Goal: Task Accomplishment & Management: Manage account settings

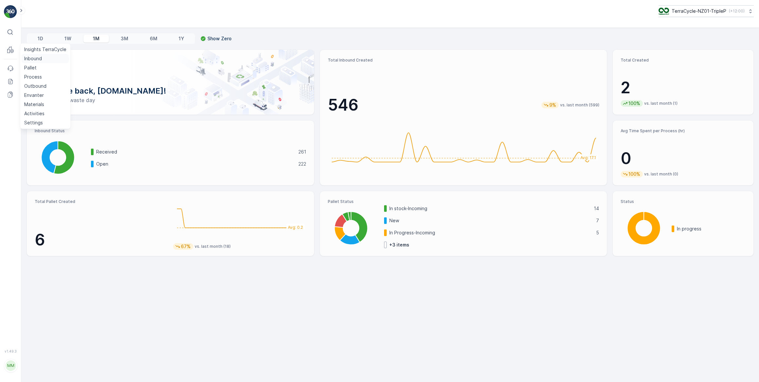
click at [30, 58] on p "Inbound" at bounding box center [33, 58] width 18 height 7
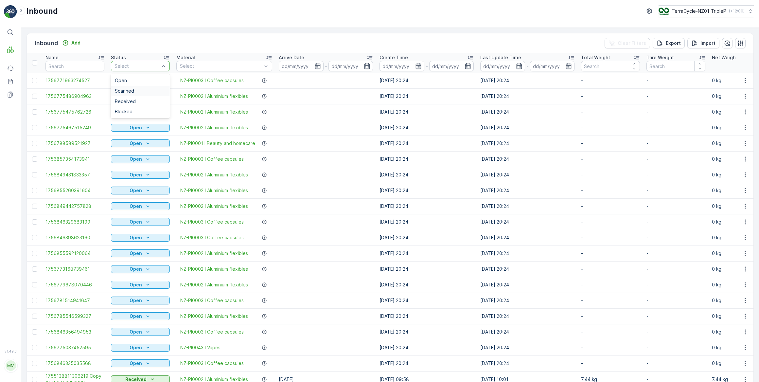
click at [126, 89] on span "Scanned" at bounding box center [124, 90] width 19 height 5
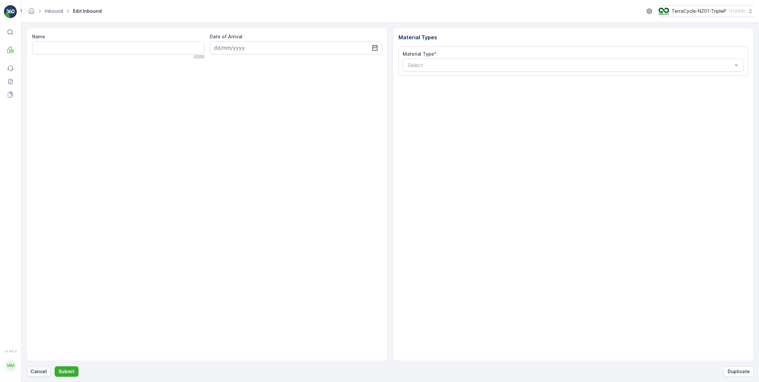
click at [38, 367] on button "Cancel" at bounding box center [38, 371] width 24 height 10
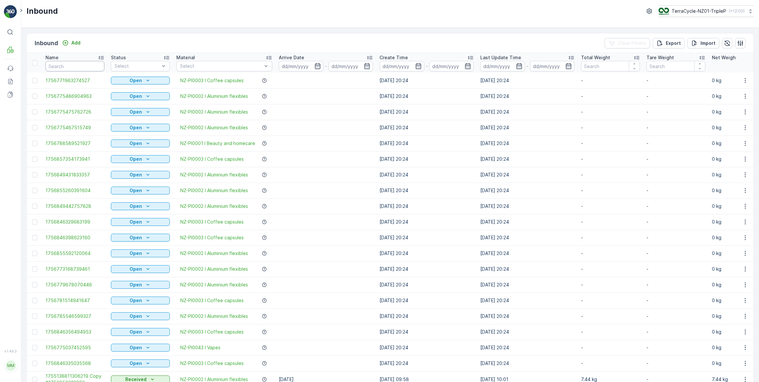
click at [80, 69] on input "text" at bounding box center [74, 66] width 59 height 10
type input "249440"
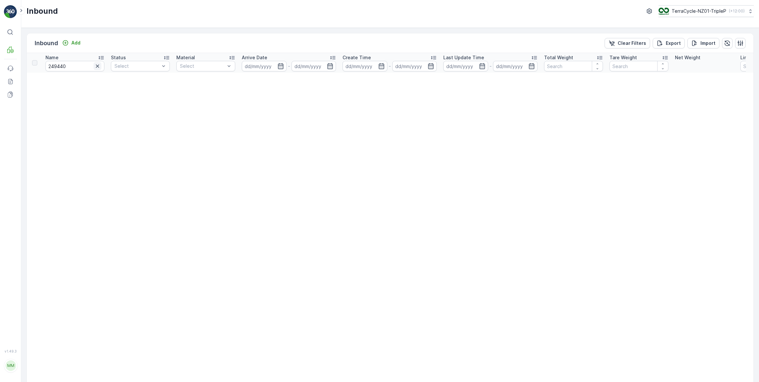
click at [99, 68] on icon "button" at bounding box center [97, 66] width 7 height 7
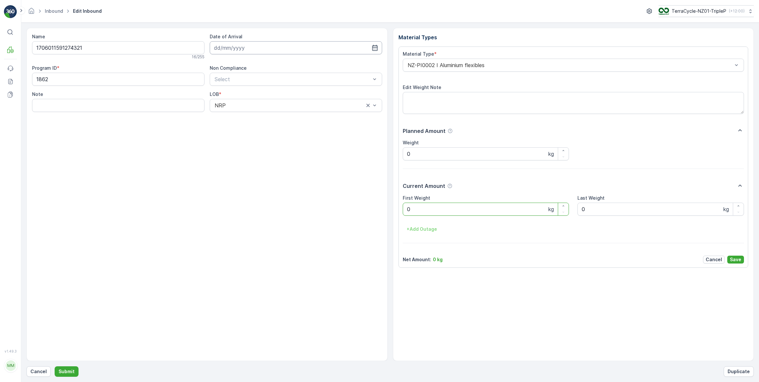
click at [242, 49] on input at bounding box center [296, 47] width 172 height 13
click at [266, 87] on div "4" at bounding box center [268, 89] width 10 height 10
type input "[DATE]"
drag, startPoint x: 405, startPoint y: 209, endPoint x: 421, endPoint y: 209, distance: 16.0
click at [420, 209] on Weight "0" at bounding box center [486, 208] width 166 height 13
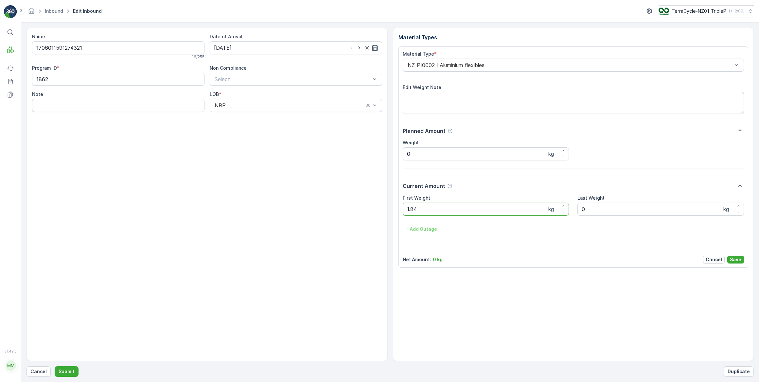
click at [55, 366] on button "Submit" at bounding box center [67, 371] width 24 height 10
drag, startPoint x: 301, startPoint y: 45, endPoint x: 307, endPoint y: 83, distance: 38.2
click at [301, 46] on input at bounding box center [296, 47] width 172 height 13
drag, startPoint x: 268, startPoint y: 88, endPoint x: 373, endPoint y: 163, distance: 129.0
click at [268, 88] on div "4" at bounding box center [268, 89] width 10 height 10
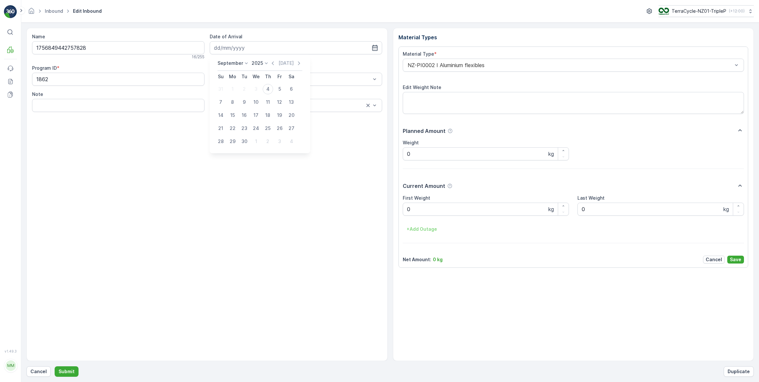
type input "[DATE]"
drag, startPoint x: 420, startPoint y: 206, endPoint x: 398, endPoint y: 205, distance: 22.6
click at [398, 205] on div "Material Types Material Type * NZ-PI0002 I Aluminium flexibles Edit Weight Note…" at bounding box center [573, 194] width 361 height 333
click at [55, 366] on button "Submit" at bounding box center [67, 371] width 24 height 10
click at [242, 49] on input at bounding box center [296, 47] width 172 height 13
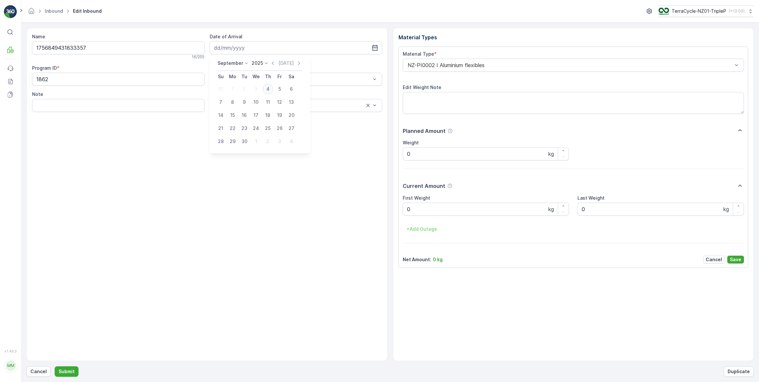
click at [266, 87] on div "4" at bounding box center [268, 89] width 10 height 10
type input "[DATE]"
drag, startPoint x: 404, startPoint y: 210, endPoint x: 398, endPoint y: 209, distance: 5.6
click at [398, 209] on div "Material Type * NZ-PI0002 I Aluminium flexibles Edit Weight Note Planned Amount…" at bounding box center [573, 156] width 350 height 221
click at [55, 366] on button "Submit" at bounding box center [67, 371] width 24 height 10
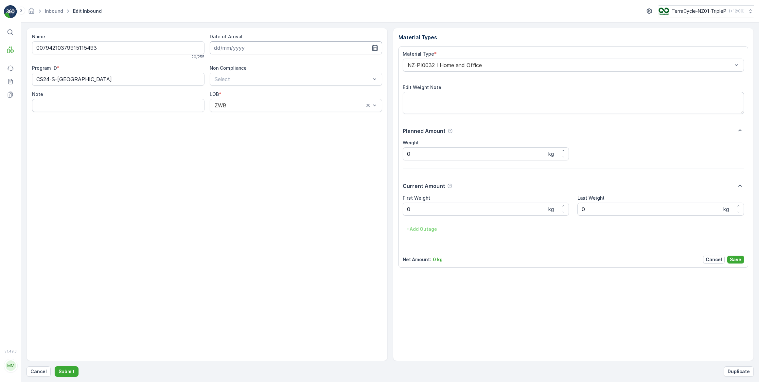
click at [254, 52] on input at bounding box center [296, 47] width 172 height 13
drag, startPoint x: 270, startPoint y: 87, endPoint x: 362, endPoint y: 145, distance: 108.1
click at [271, 88] on div "4" at bounding box center [268, 89] width 10 height 10
type input "[DATE]"
drag, startPoint x: 427, startPoint y: 208, endPoint x: 395, endPoint y: 209, distance: 32.1
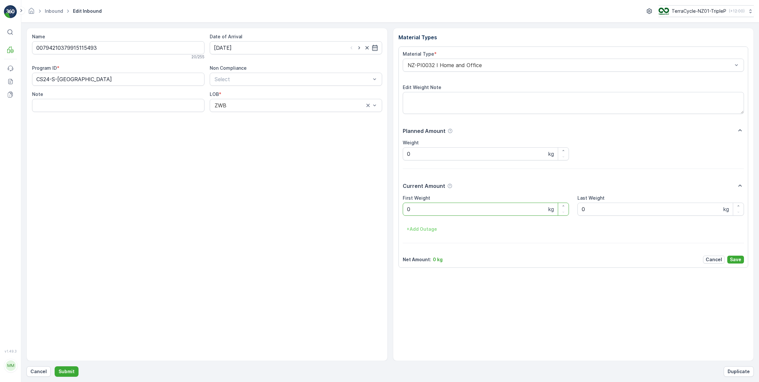
click at [394, 209] on div "Material Types Material Type * NZ-PI0032 I Home and Office Edit Weight Note Pla…" at bounding box center [573, 194] width 361 height 333
click at [55, 366] on button "Submit" at bounding box center [67, 371] width 24 height 10
drag, startPoint x: 244, startPoint y: 45, endPoint x: 249, endPoint y: 51, distance: 7.7
click at [243, 45] on input at bounding box center [296, 47] width 172 height 13
click at [265, 84] on div "4" at bounding box center [268, 89] width 10 height 10
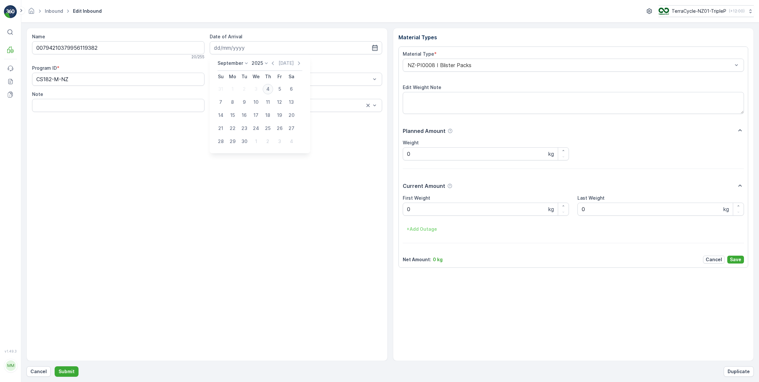
type input "[DATE]"
drag, startPoint x: 425, startPoint y: 203, endPoint x: 401, endPoint y: 204, distance: 23.9
click at [401, 204] on div "Material Type * NZ-PI0008 I Blister Packs Edit Weight Note Planned Amount Weigh…" at bounding box center [573, 156] width 350 height 221
click at [55, 366] on button "Submit" at bounding box center [67, 371] width 24 height 10
click at [267, 49] on input at bounding box center [296, 47] width 172 height 13
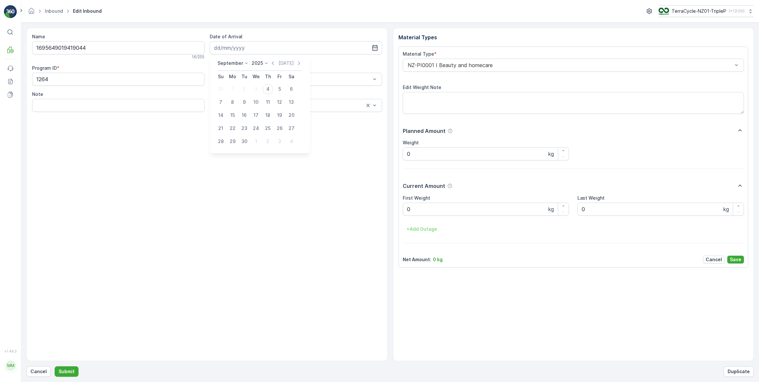
drag, startPoint x: 266, startPoint y: 88, endPoint x: 270, endPoint y: 86, distance: 5.0
click at [266, 88] on div "4" at bounding box center [268, 89] width 10 height 10
type input "[DATE]"
drag, startPoint x: 412, startPoint y: 208, endPoint x: 388, endPoint y: 205, distance: 24.7
click at [388, 205] on div "Name 1695649019419044 16 / 255 Date of Arrival [DATE] Program ID * 1264 Non Com…" at bounding box center [389, 194] width 727 height 333
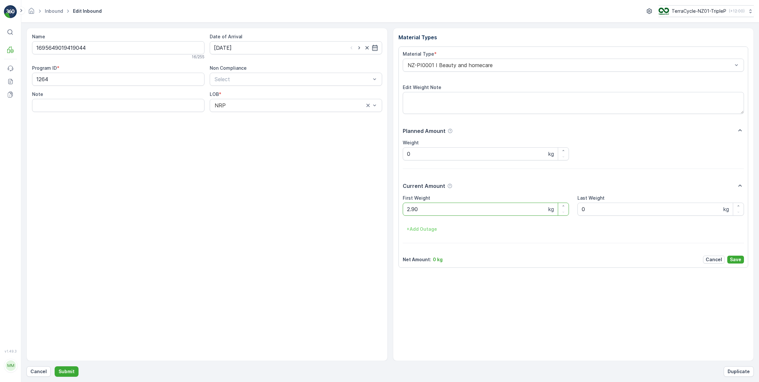
click at [55, 366] on button "Submit" at bounding box center [67, 371] width 24 height 10
click at [252, 44] on input at bounding box center [296, 47] width 172 height 13
click at [268, 89] on div "4" at bounding box center [268, 89] width 10 height 10
type input "[DATE]"
drag, startPoint x: 418, startPoint y: 208, endPoint x: 404, endPoint y: 209, distance: 14.4
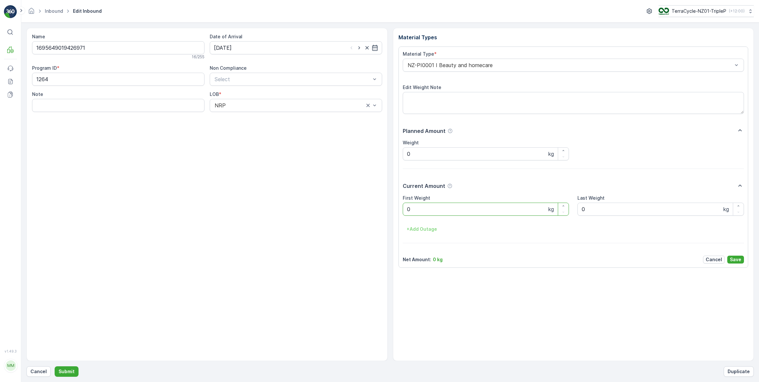
click at [404, 209] on Weight "0" at bounding box center [486, 208] width 166 height 13
click at [55, 366] on button "Submit" at bounding box center [67, 371] width 24 height 10
drag, startPoint x: 304, startPoint y: 43, endPoint x: 304, endPoint y: 53, distance: 10.1
click at [304, 43] on input at bounding box center [296, 47] width 172 height 13
drag, startPoint x: 265, startPoint y: 86, endPoint x: 269, endPoint y: 88, distance: 5.0
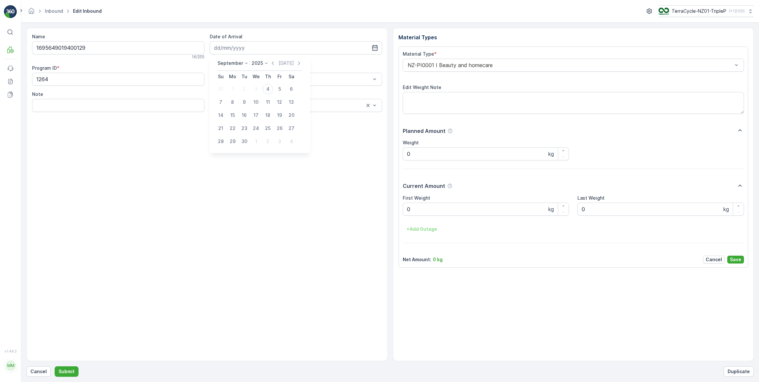
click at [266, 86] on div "4" at bounding box center [268, 89] width 10 height 10
type input "[DATE]"
drag, startPoint x: 408, startPoint y: 205, endPoint x: 413, endPoint y: 206, distance: 5.2
click at [413, 206] on Weight "0" at bounding box center [486, 208] width 166 height 13
click at [55, 366] on button "Submit" at bounding box center [67, 371] width 24 height 10
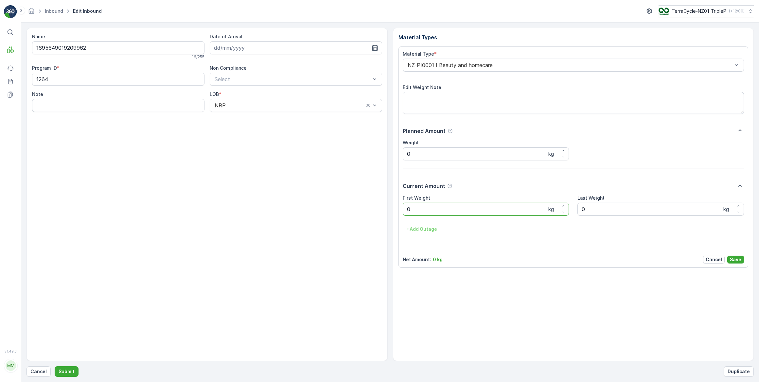
drag, startPoint x: 259, startPoint y: 50, endPoint x: 261, endPoint y: 54, distance: 4.6
click at [260, 51] on input at bounding box center [296, 47] width 172 height 13
click at [266, 88] on div "4" at bounding box center [268, 89] width 10 height 10
type input "[DATE]"
drag, startPoint x: 419, startPoint y: 212, endPoint x: 396, endPoint y: 209, distance: 23.4
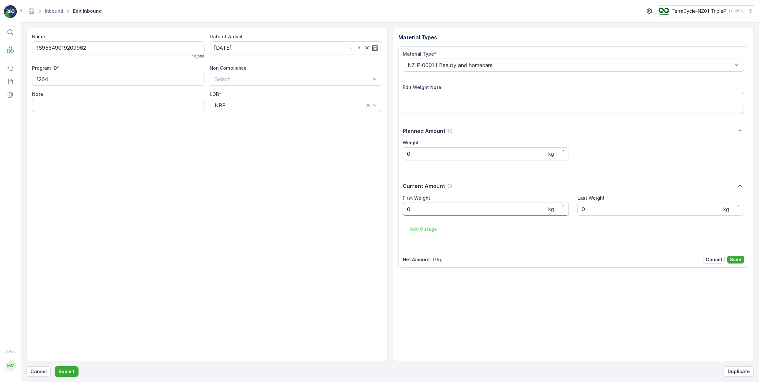
click at [396, 209] on div "Material Types Material Type * NZ-PI0001 I Beauty and homecare Edit Weight Note…" at bounding box center [573, 194] width 361 height 333
click at [55, 366] on button "Submit" at bounding box center [67, 371] width 24 height 10
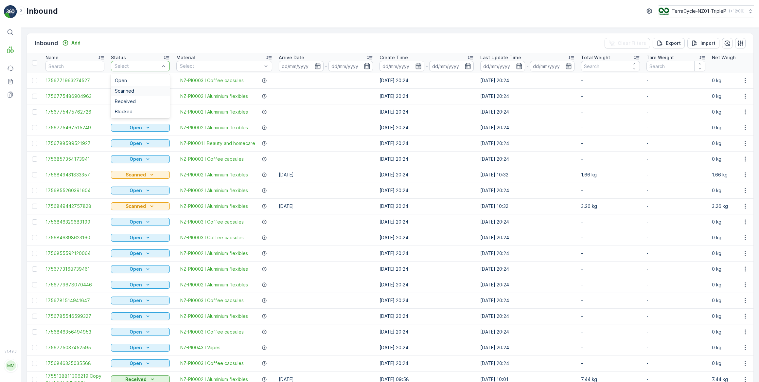
click at [132, 92] on span "Scanned" at bounding box center [124, 90] width 19 height 5
